Goal: Task Accomplishment & Management: Complete application form

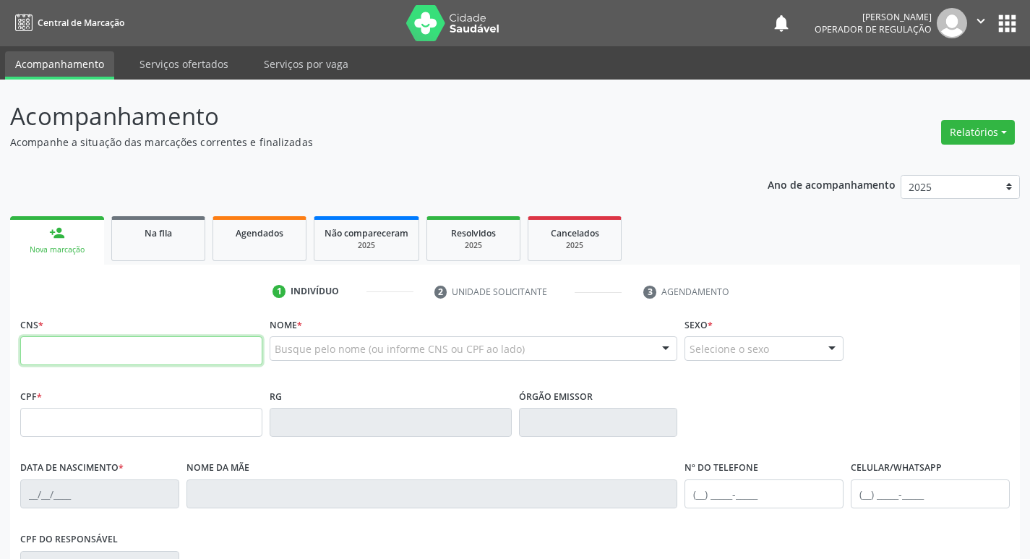
click at [119, 343] on input "text" at bounding box center [141, 350] width 242 height 29
type input "700 5041 9294 2852"
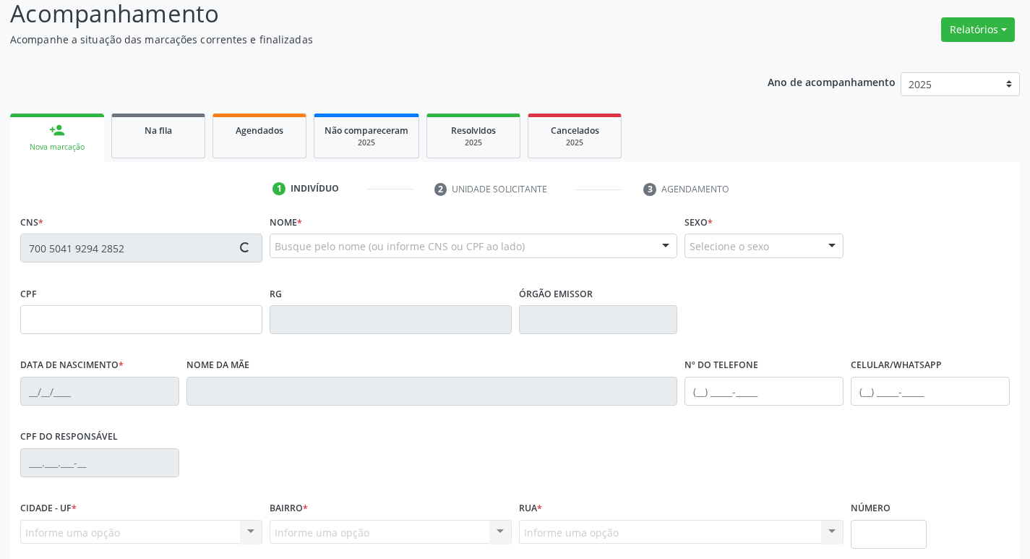
scroll to position [225, 0]
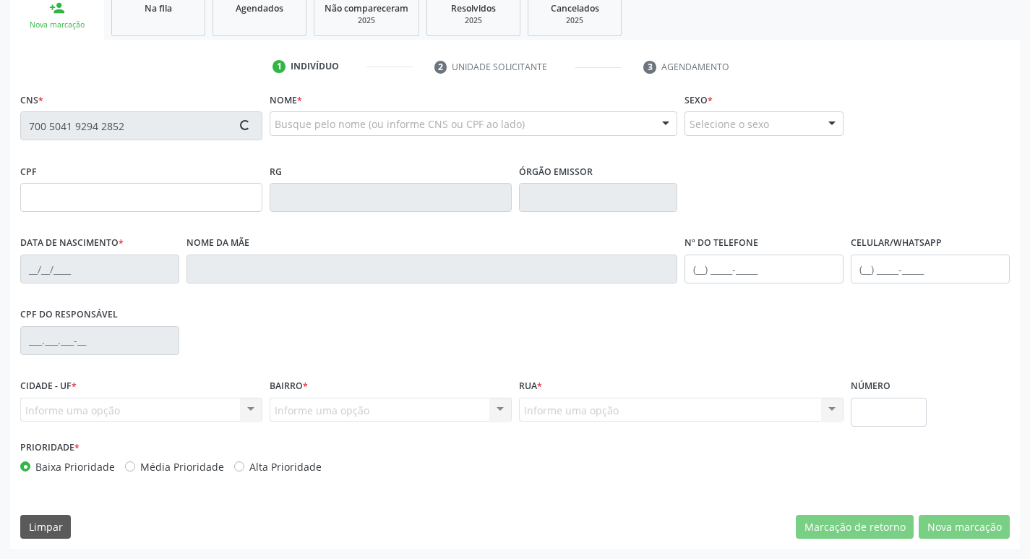
type input "720.650.654-27"
type input "21/01/2016"
type input "Luciana Maria Bezerra"
type input "(83) 99396-2442"
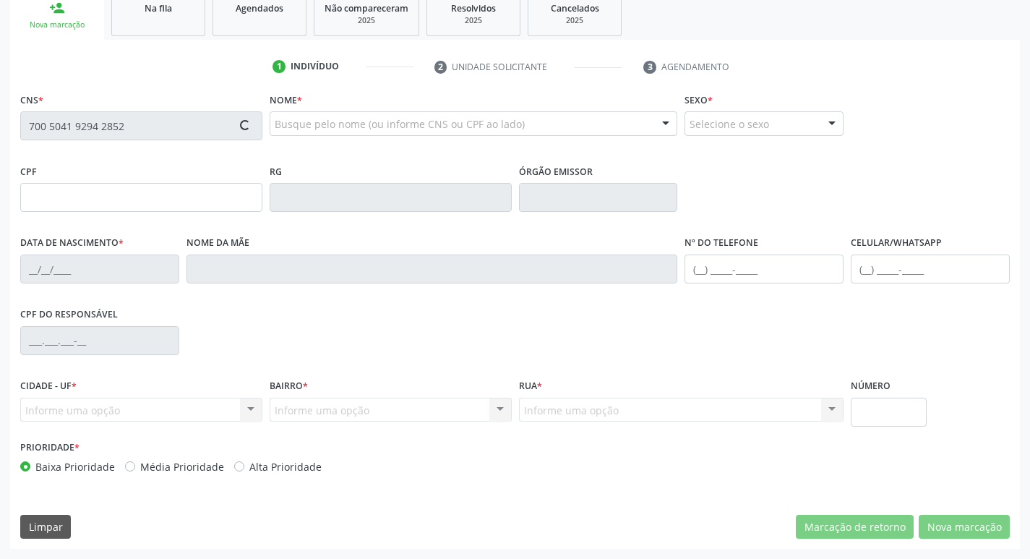
type input "084.759.717-25"
type input "146"
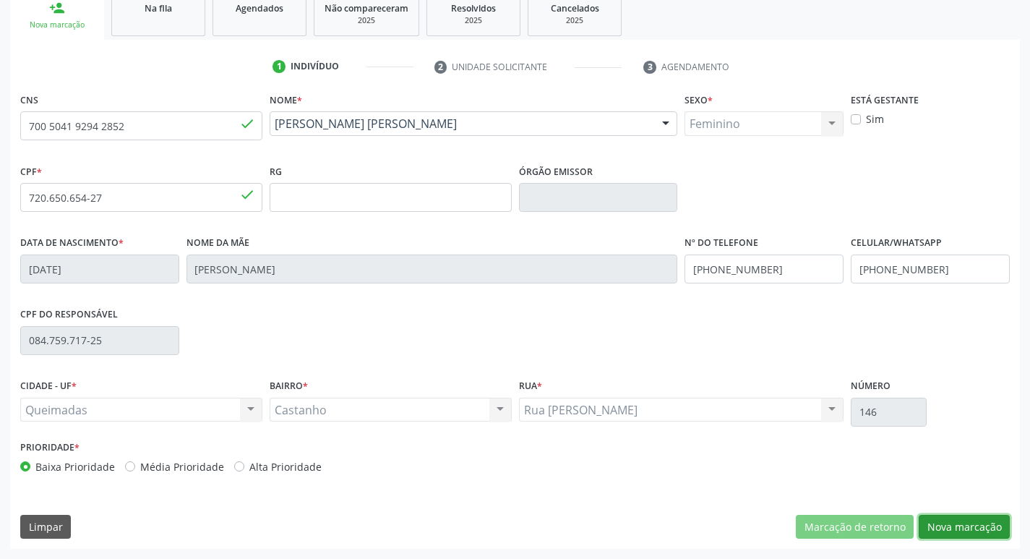
click at [965, 526] on button "Nova marcação" at bounding box center [964, 527] width 91 height 25
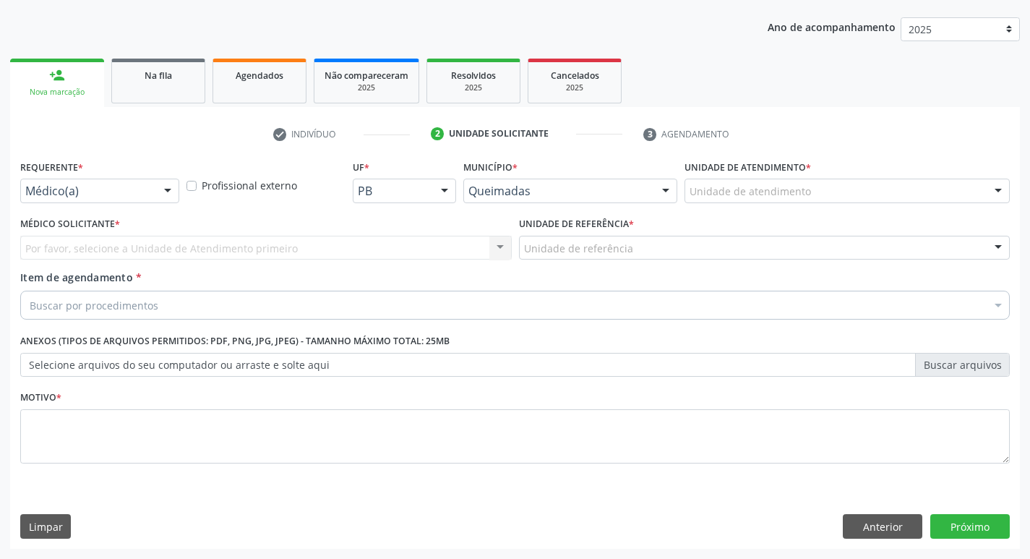
click at [69, 203] on div "Requerente * Médico(a) Médico(a) Enfermeiro(a) Paciente Nenhum resultado encont…" at bounding box center [100, 184] width 166 height 56
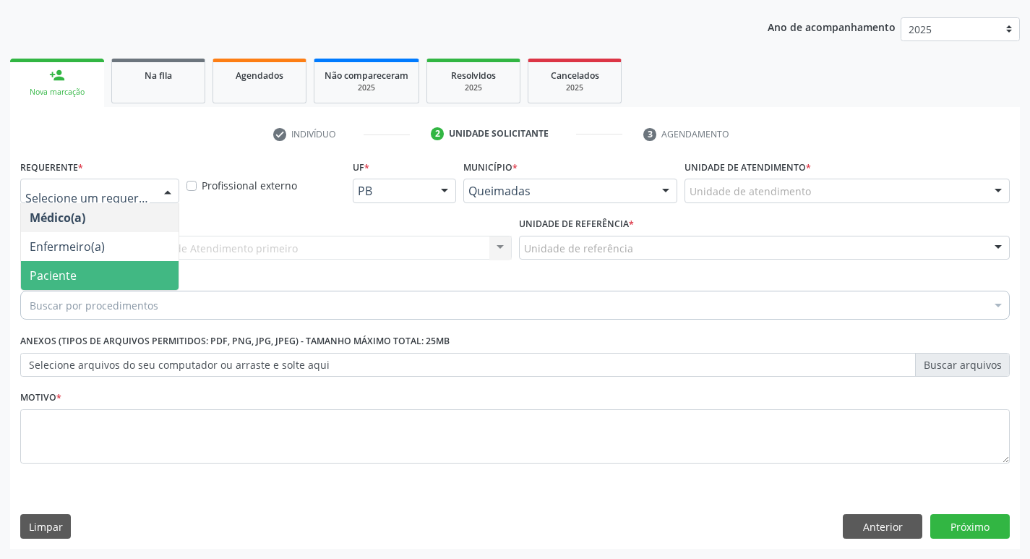
click at [96, 272] on span "Paciente" at bounding box center [100, 275] width 158 height 29
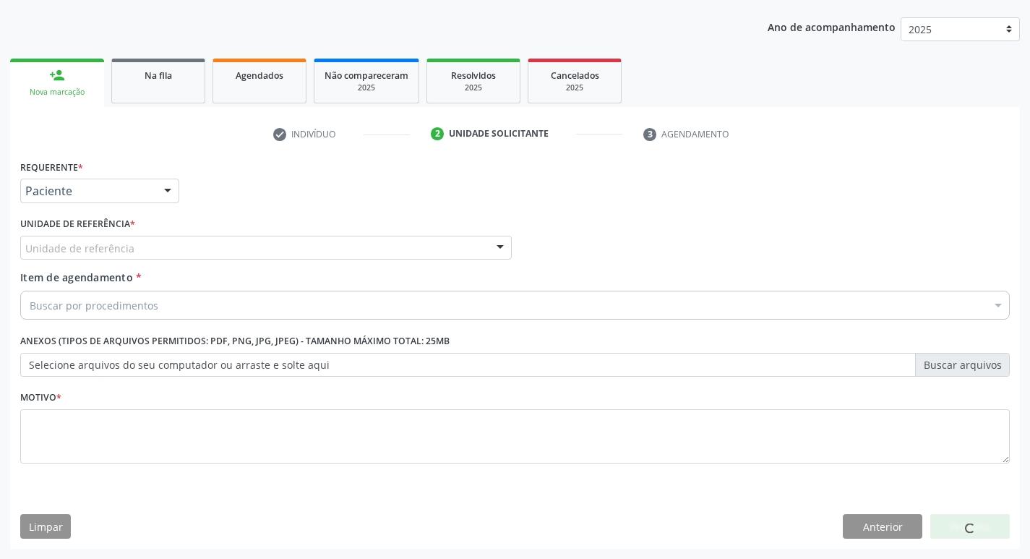
click at [137, 251] on div "Unidade de referência" at bounding box center [266, 248] width 492 height 25
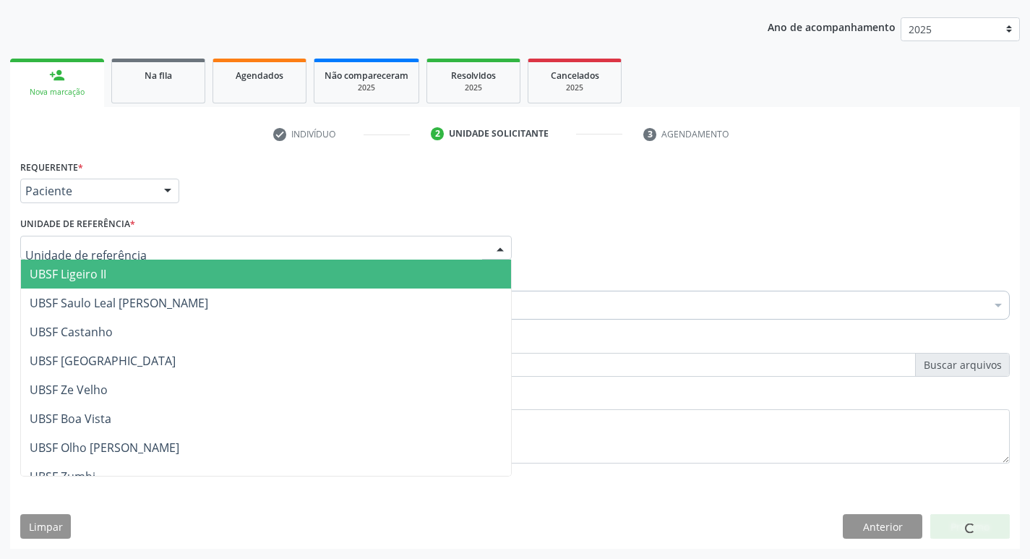
click at [138, 278] on span "UBSF Ligeiro II" at bounding box center [266, 274] width 490 height 29
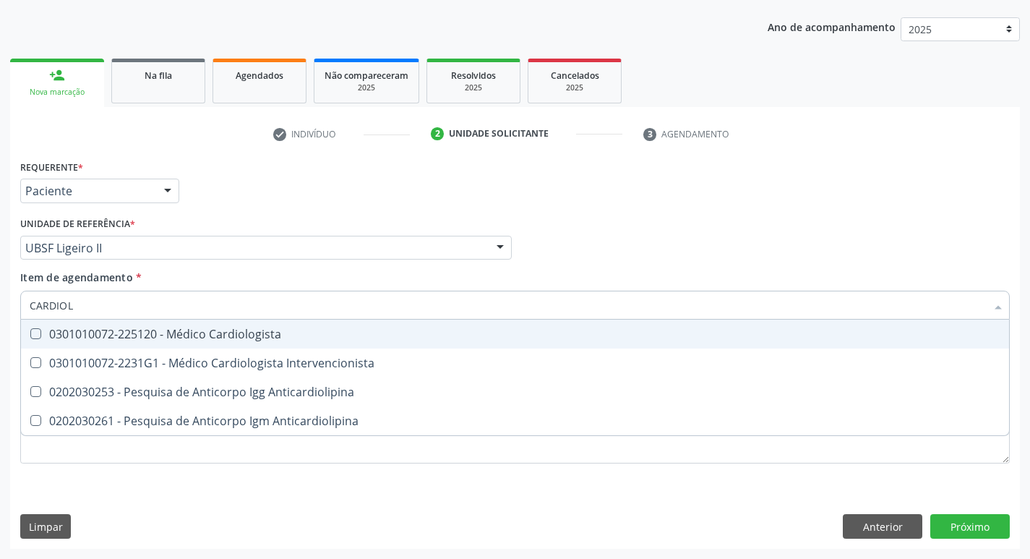
type input "CARDIOLO"
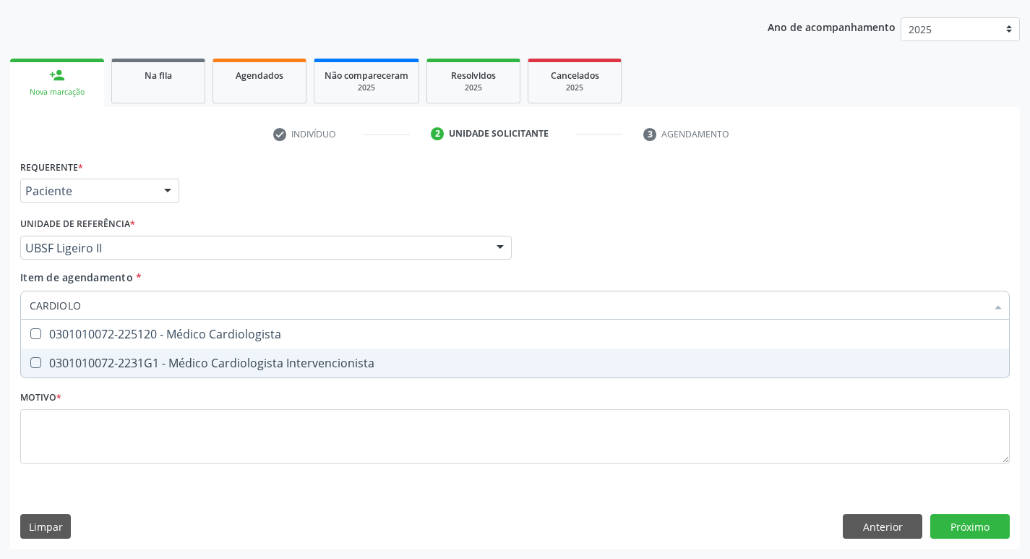
click at [190, 364] on div "0301010072-2231G1 - Médico Cardiologista Intervencionista" at bounding box center [515, 363] width 971 height 12
checkbox Intervencionista "true"
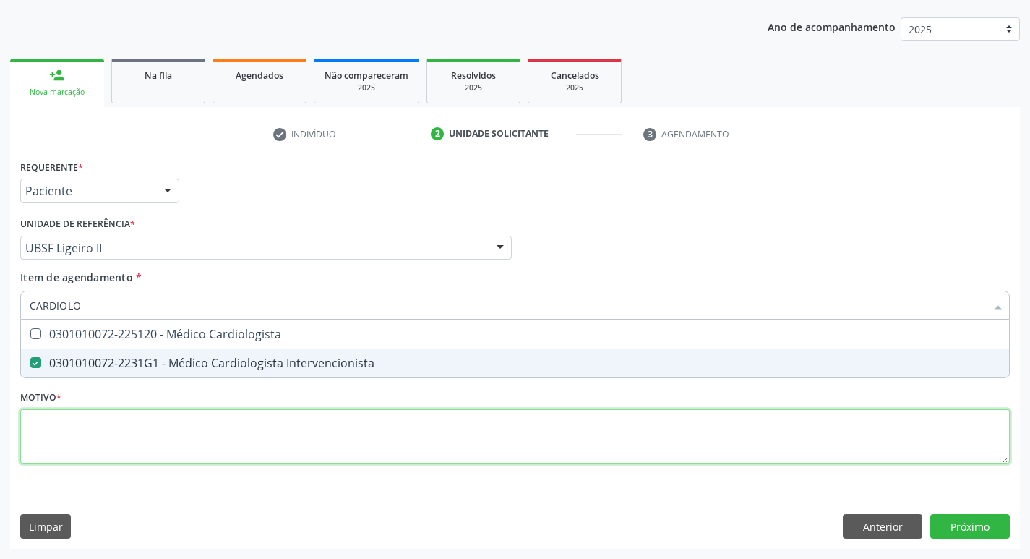
click at [213, 438] on div "Requerente * Paciente Médico(a) Enfermeiro(a) Paciente Nenhum resultado encontr…" at bounding box center [515, 320] width 990 height 328
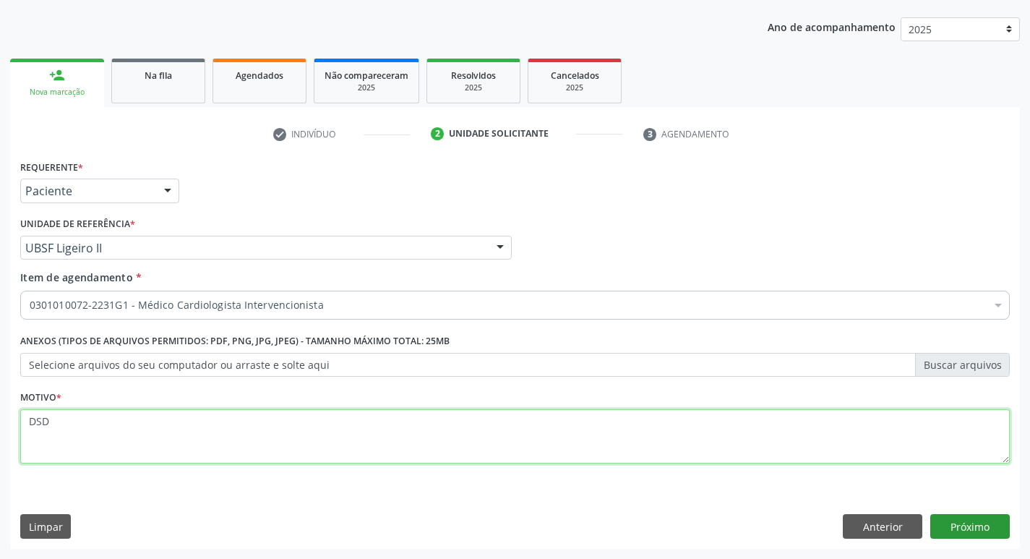
type textarea "DSD"
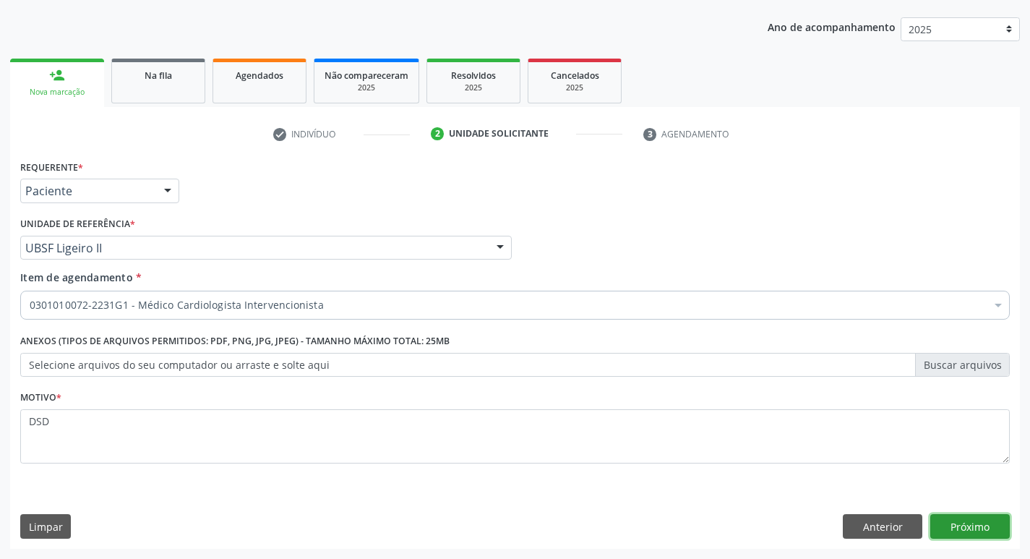
click at [963, 529] on button "Próximo" at bounding box center [971, 526] width 80 height 25
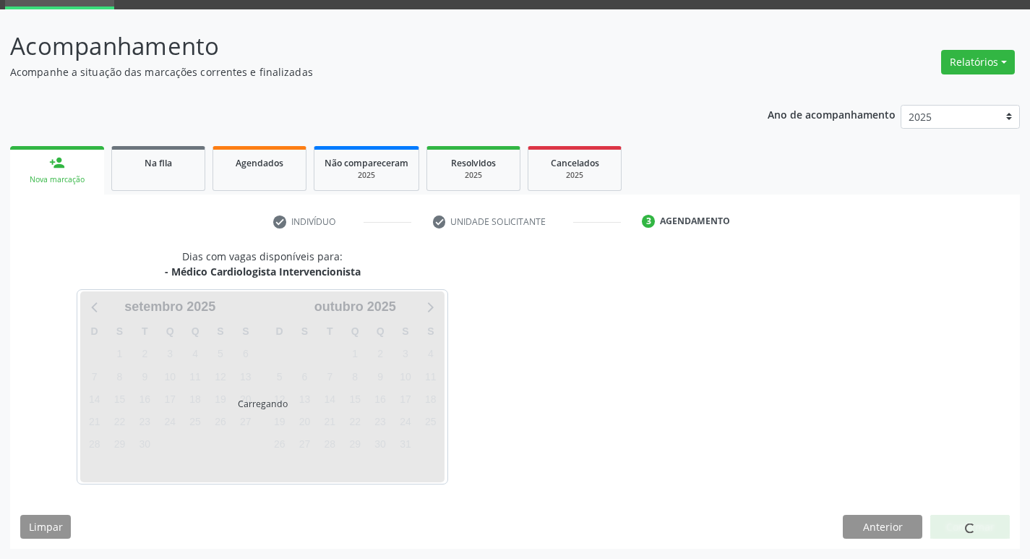
scroll to position [70, 0]
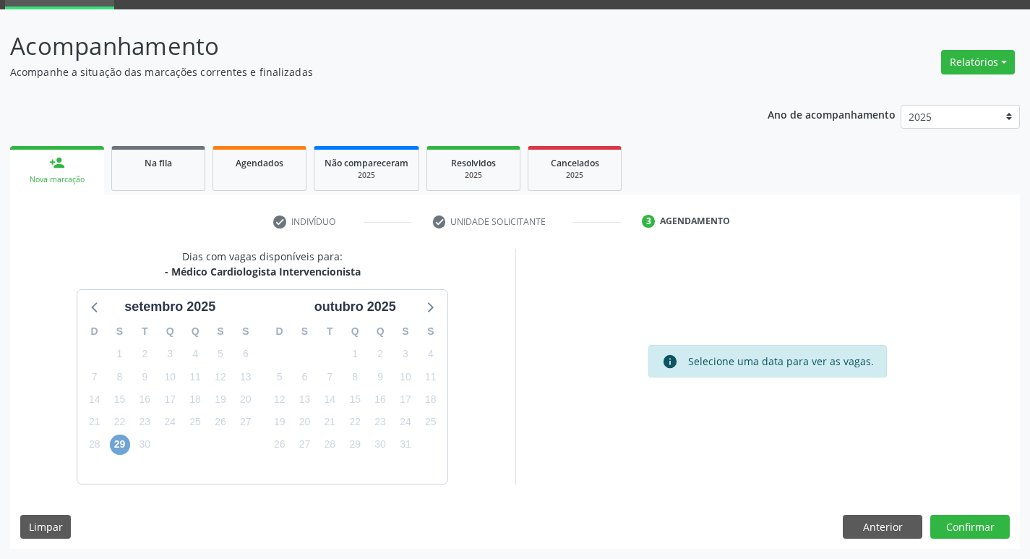
click at [121, 452] on span "29" at bounding box center [120, 445] width 20 height 20
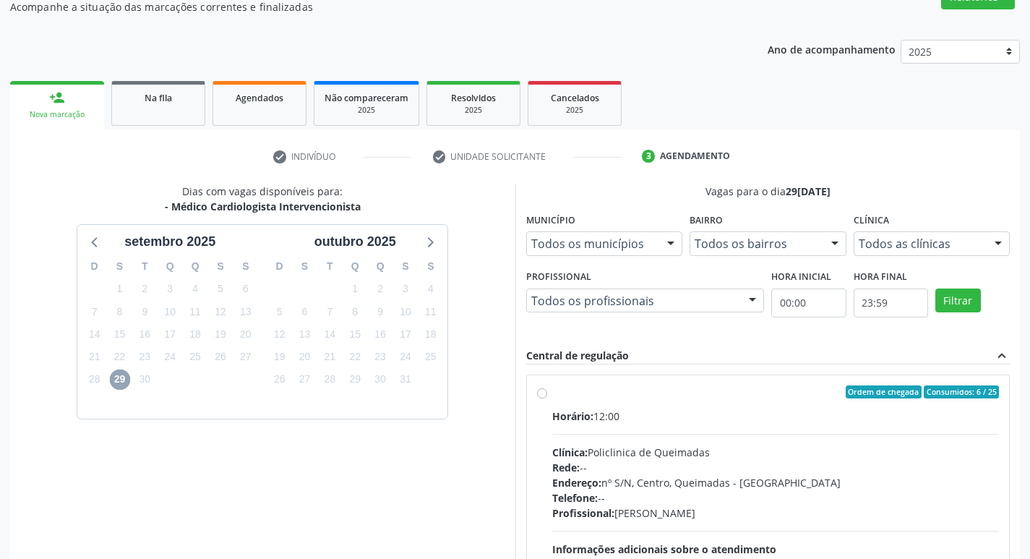
scroll to position [0, 0]
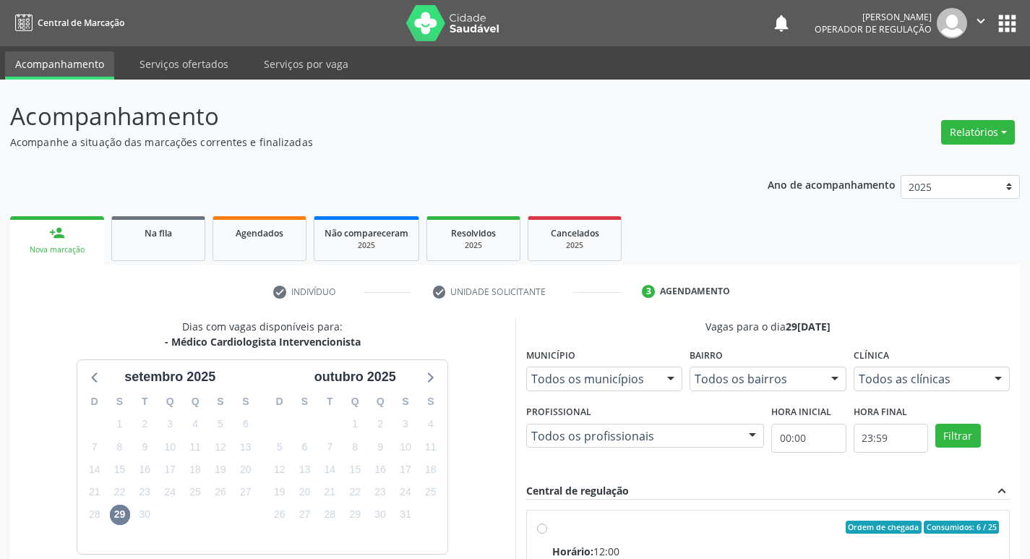
click at [70, 230] on link "person_add Nova marcação" at bounding box center [57, 240] width 94 height 48
click at [67, 245] on div "Nova marcação" at bounding box center [57, 249] width 74 height 11
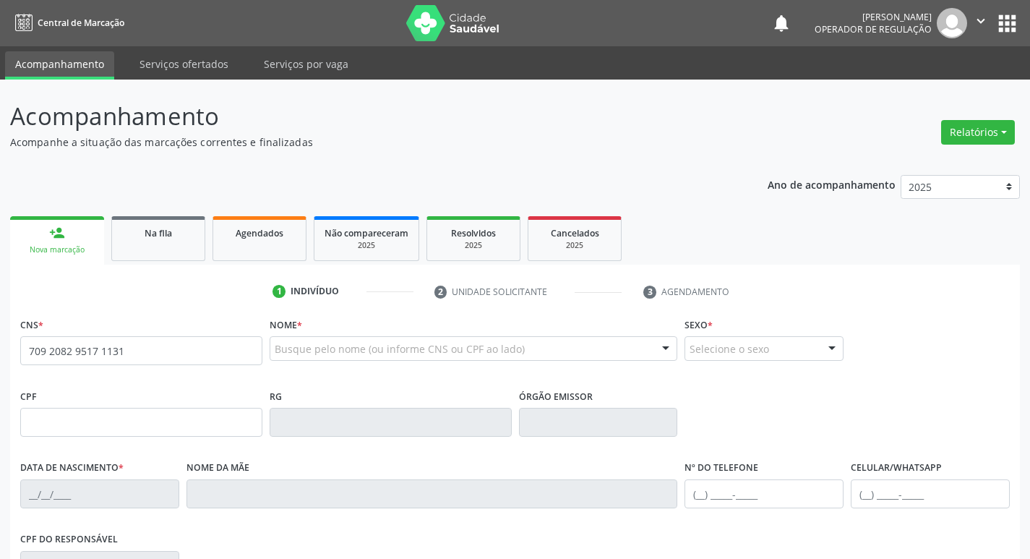
type input "709 2082 9517 1131"
type input "302.782.954-87"
type input "[DATE]"
type input "[PERSON_NAME]"
type input "[PHONE_NUMBER]"
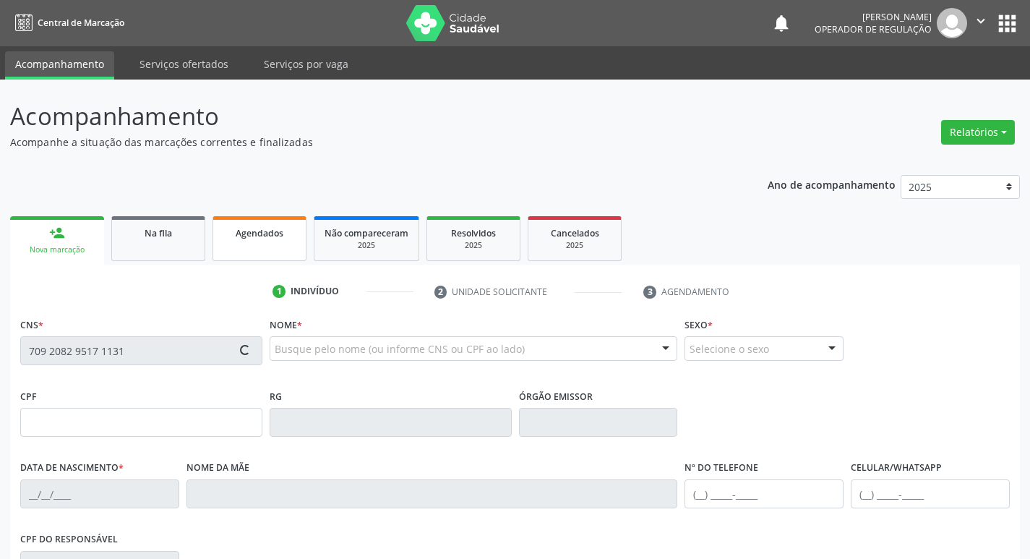
type input "[PHONE_NUMBER]"
type input "33"
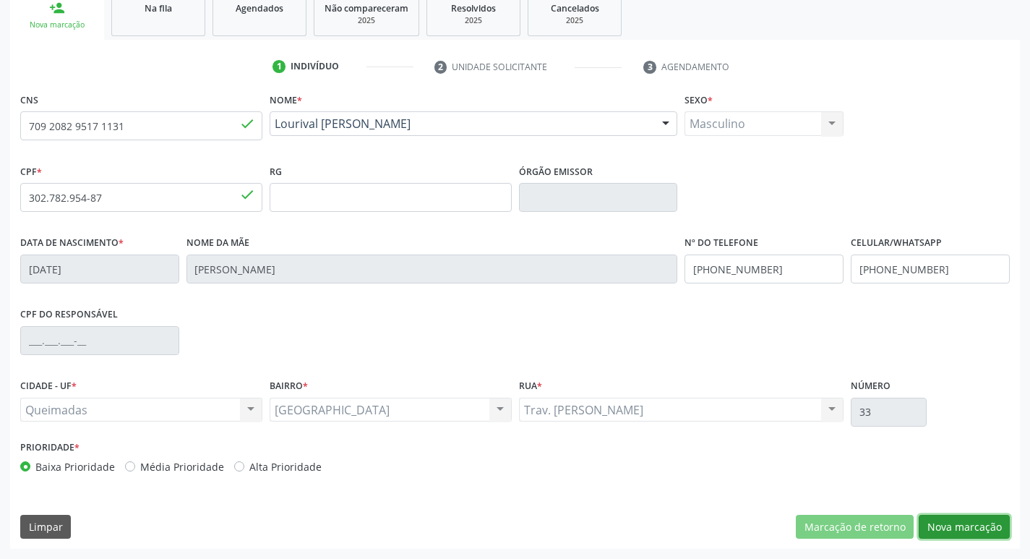
click at [955, 531] on button "Nova marcação" at bounding box center [964, 527] width 91 height 25
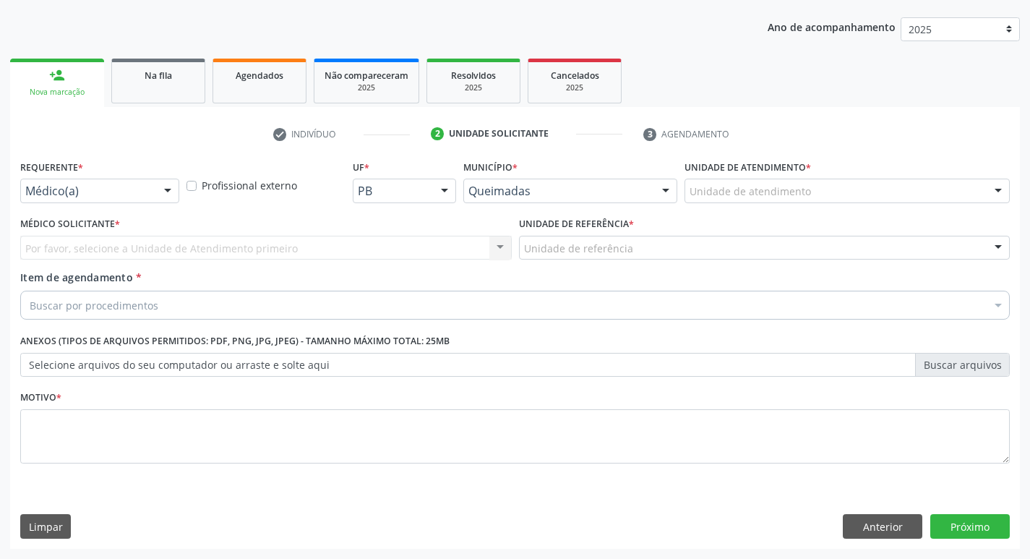
scroll to position [158, 0]
click at [107, 201] on div "Médico(a)" at bounding box center [99, 191] width 159 height 25
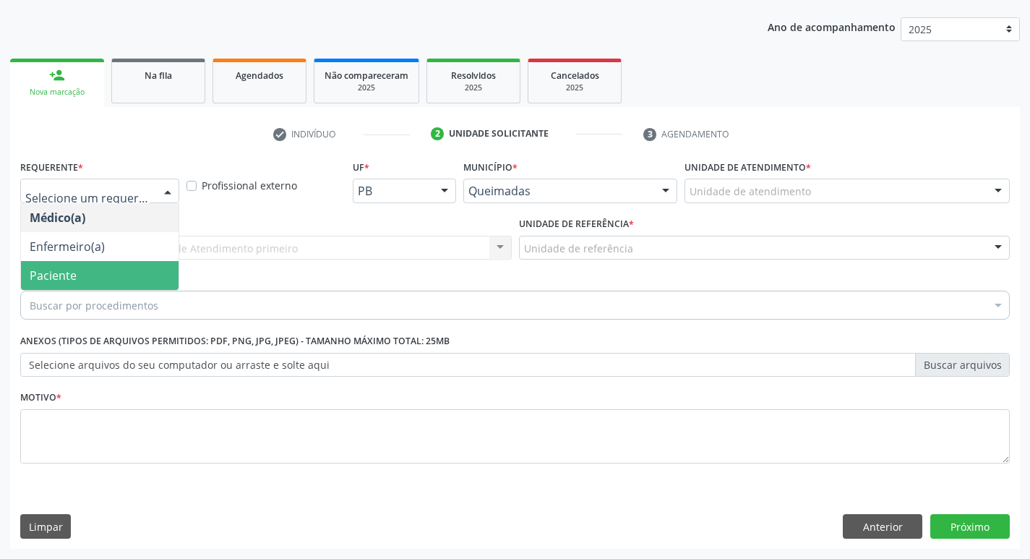
click at [84, 269] on span "Paciente" at bounding box center [100, 275] width 158 height 29
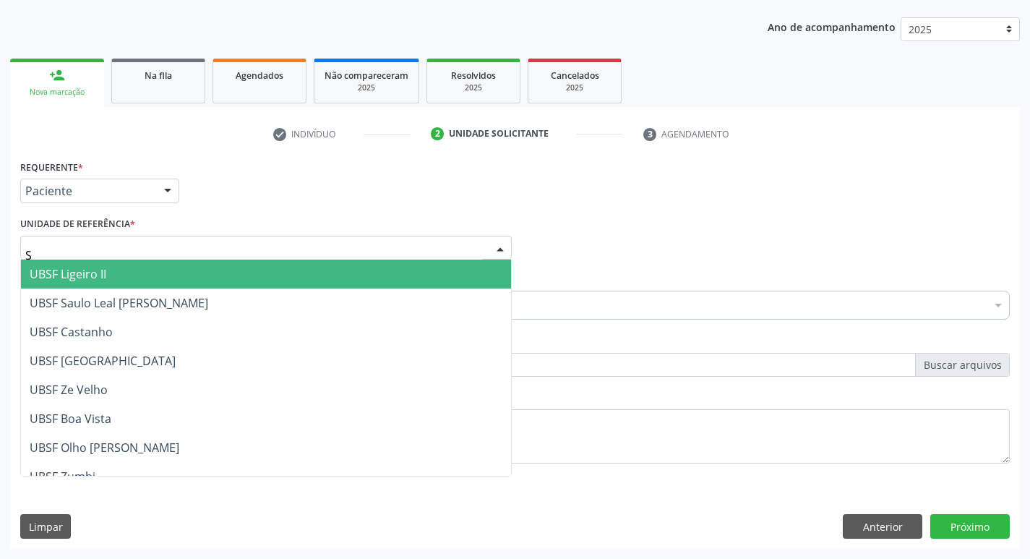
type input "SA"
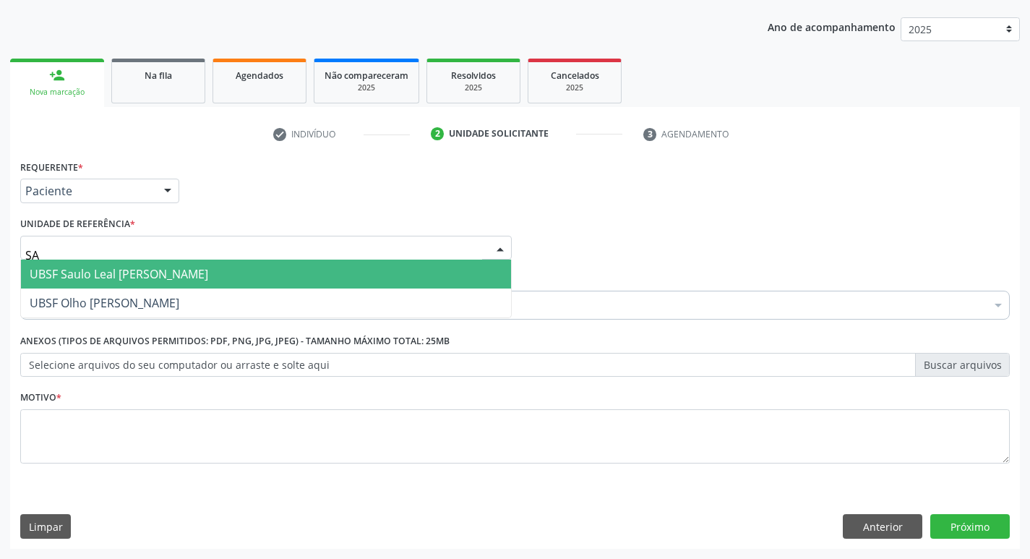
click at [106, 271] on span "UBSF Saulo Leal [PERSON_NAME]" at bounding box center [119, 274] width 179 height 16
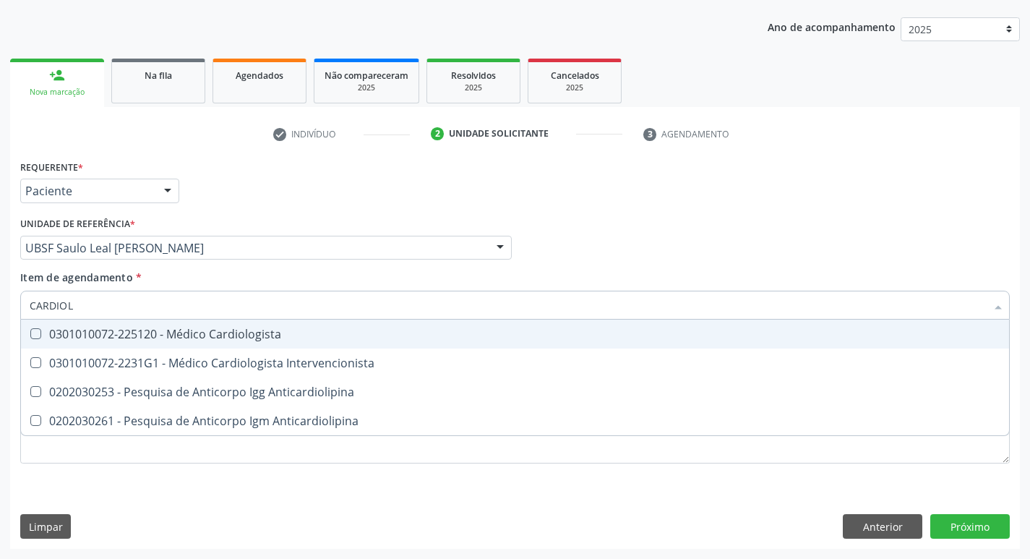
type input "CARDIOLO"
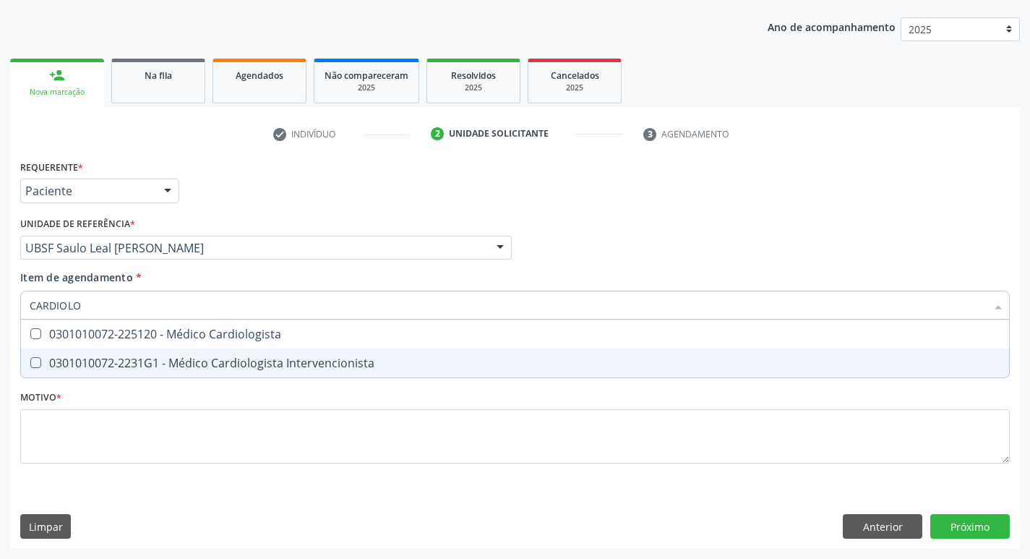
click at [121, 371] on span "0301010072-2231G1 - Médico Cardiologista Intervencionista" at bounding box center [515, 363] width 989 height 29
checkbox Intervencionista "true"
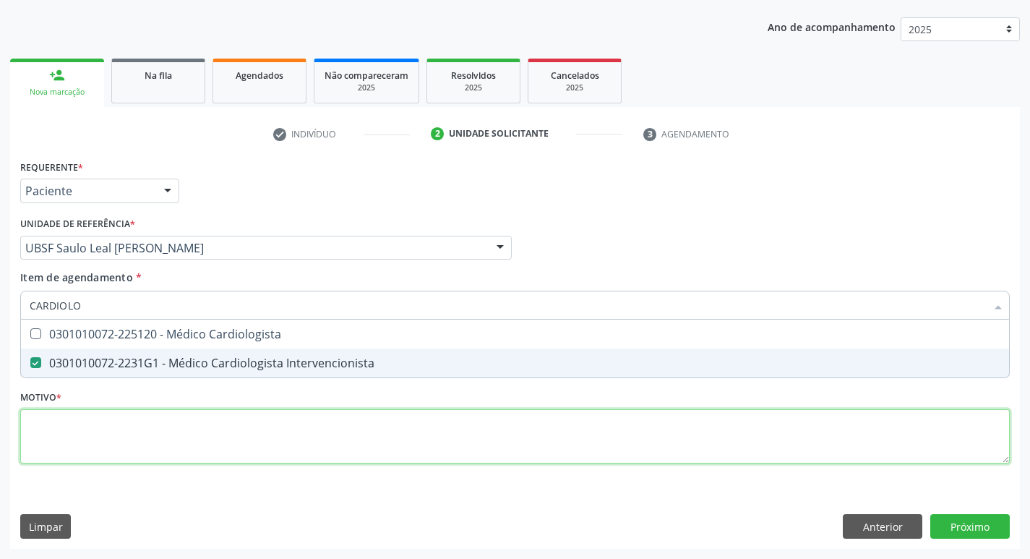
click at [134, 432] on div "Requerente * Paciente Médico(a) Enfermeiro(a) Paciente Nenhum resultado encontr…" at bounding box center [515, 320] width 990 height 328
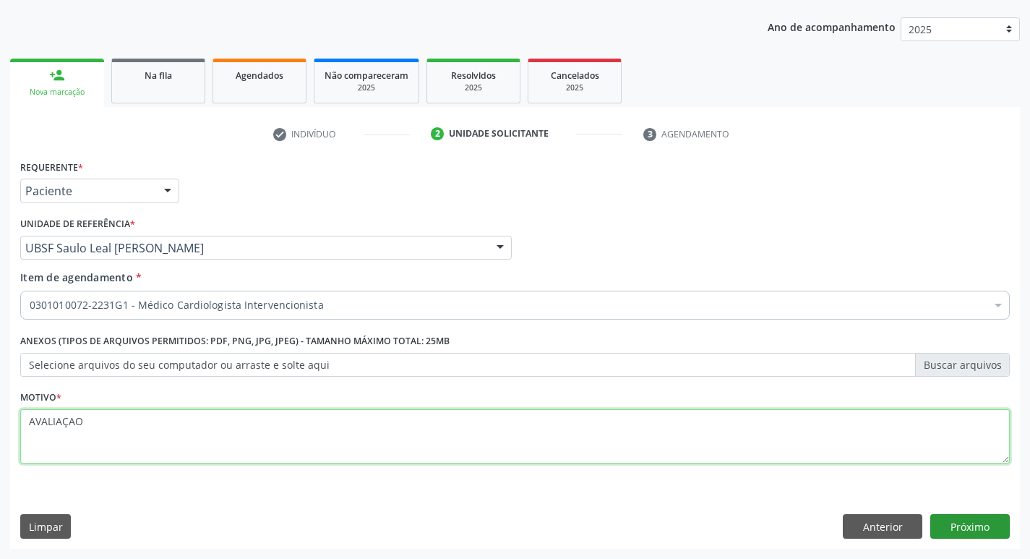
type textarea "AVALIAÇAO"
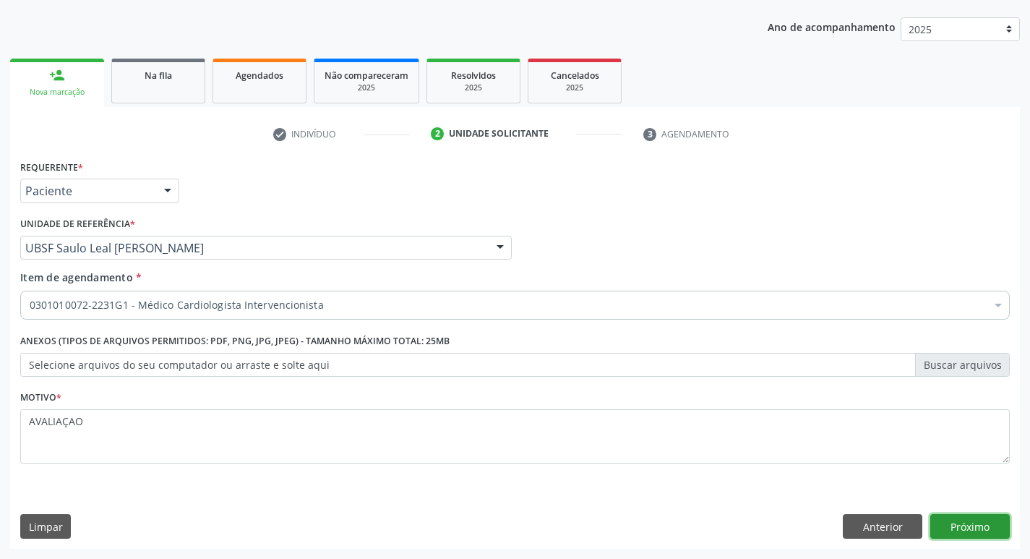
click at [971, 524] on button "Próximo" at bounding box center [971, 526] width 80 height 25
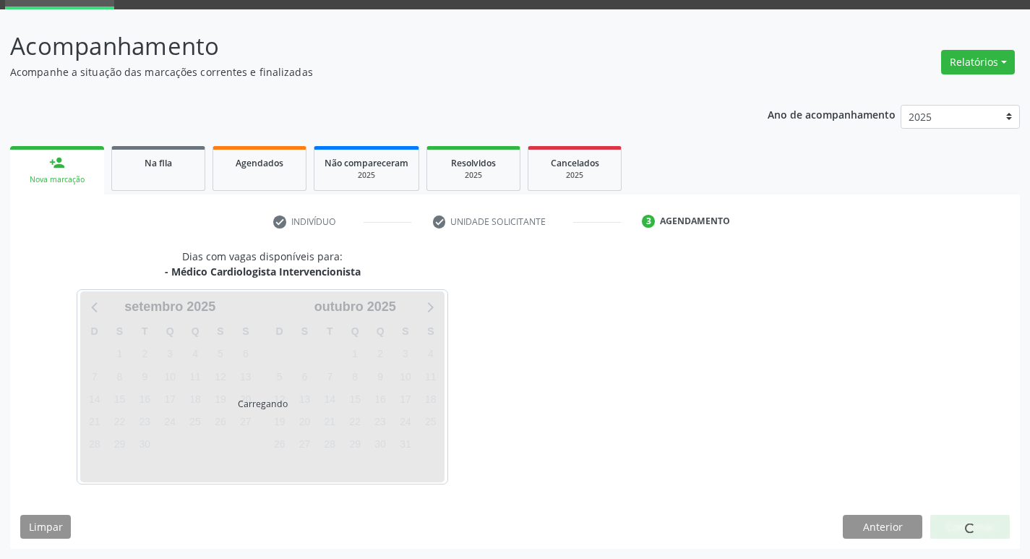
scroll to position [70, 0]
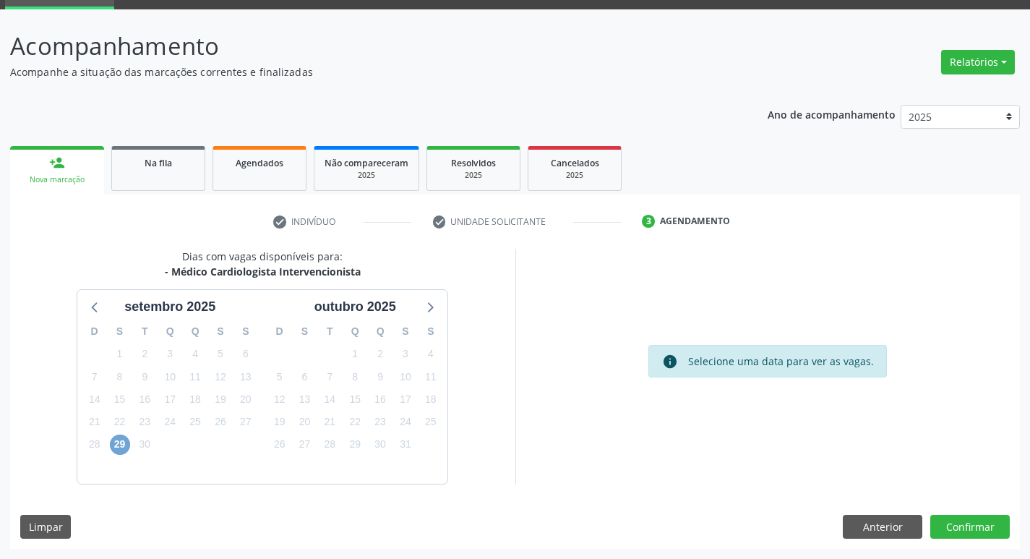
click at [128, 446] on span "29" at bounding box center [120, 445] width 20 height 20
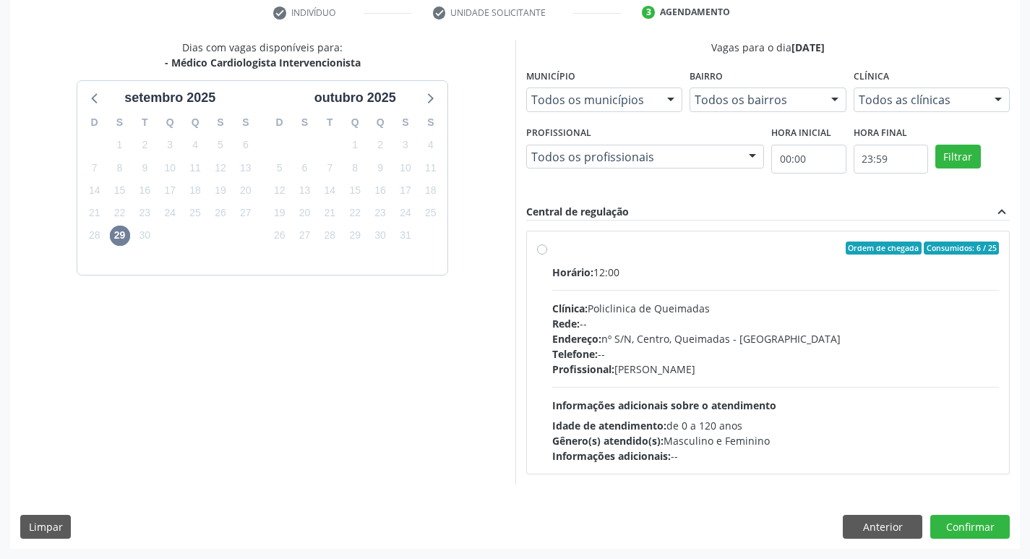
click at [891, 418] on div "Idade de atendimento: de 0 a 120 anos" at bounding box center [776, 425] width 448 height 15
click at [547, 255] on input "Ordem de chegada Consumidos: 6 / 25 Horário: 12:00 Clínica: Policlinica de Quei…" at bounding box center [542, 248] width 10 height 13
radio input "true"
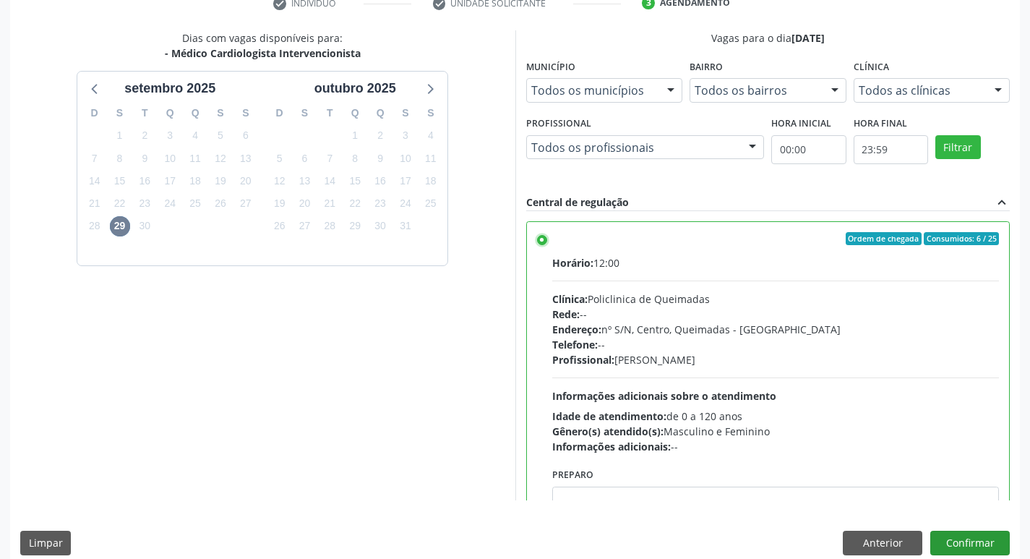
scroll to position [305, 0]
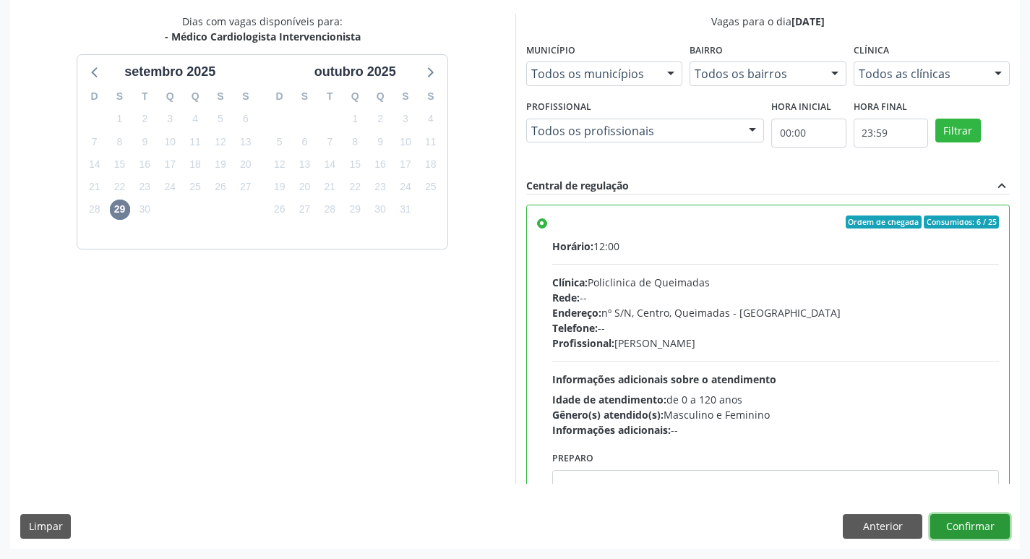
click at [975, 530] on button "Confirmar" at bounding box center [971, 526] width 80 height 25
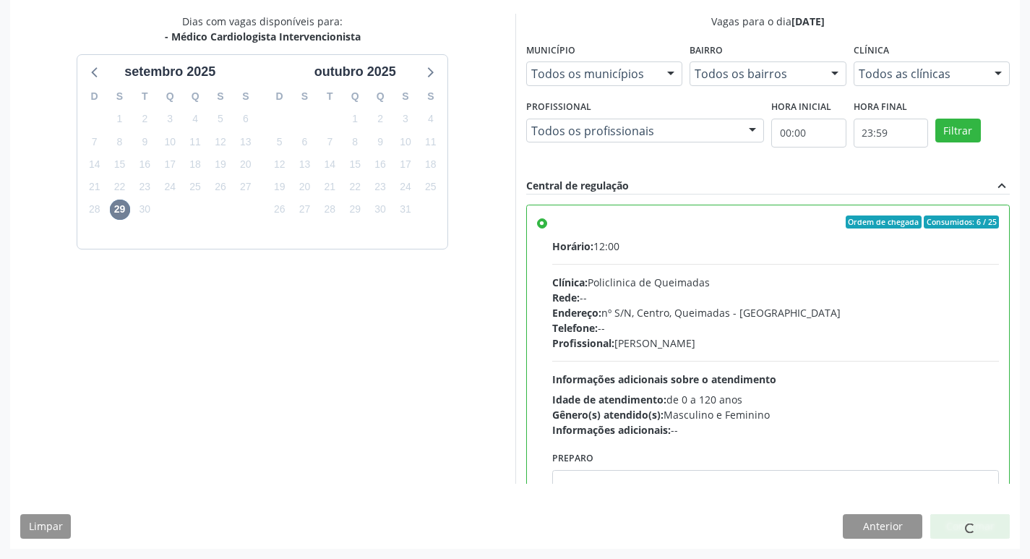
scroll to position [0, 0]
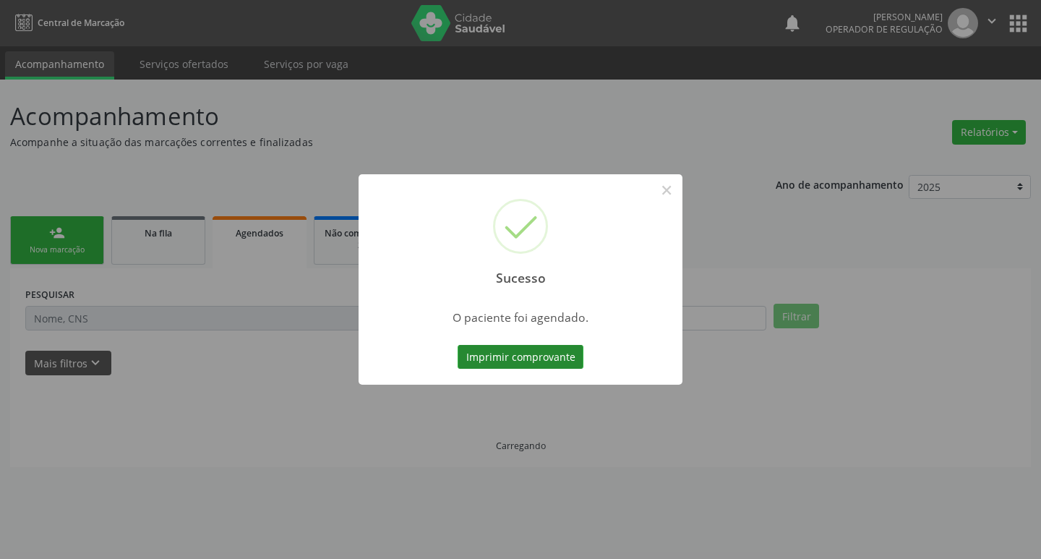
click at [519, 364] on button "Imprimir comprovante" at bounding box center [521, 357] width 126 height 25
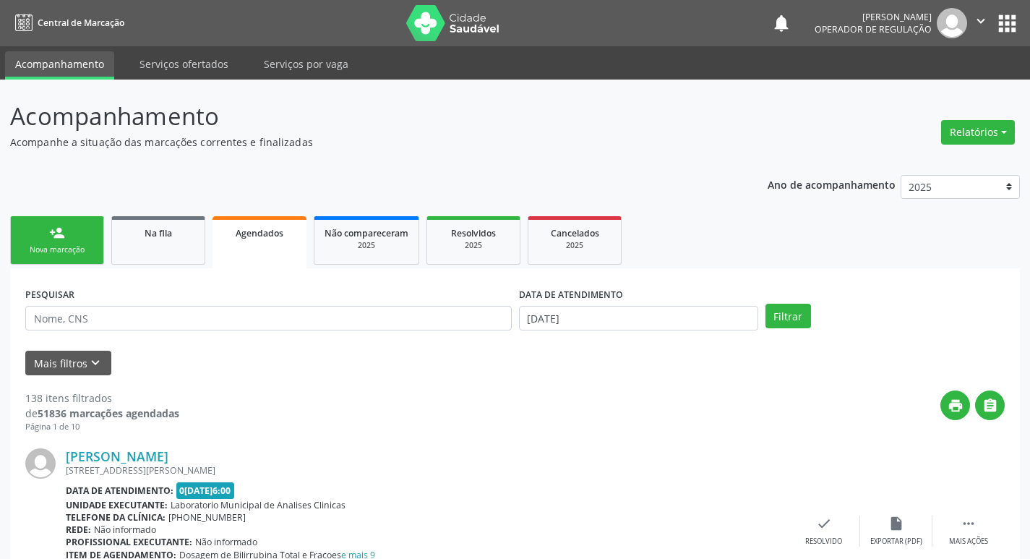
click at [55, 243] on link "person_add Nova marcação" at bounding box center [57, 240] width 94 height 48
